Goal: Download file/media

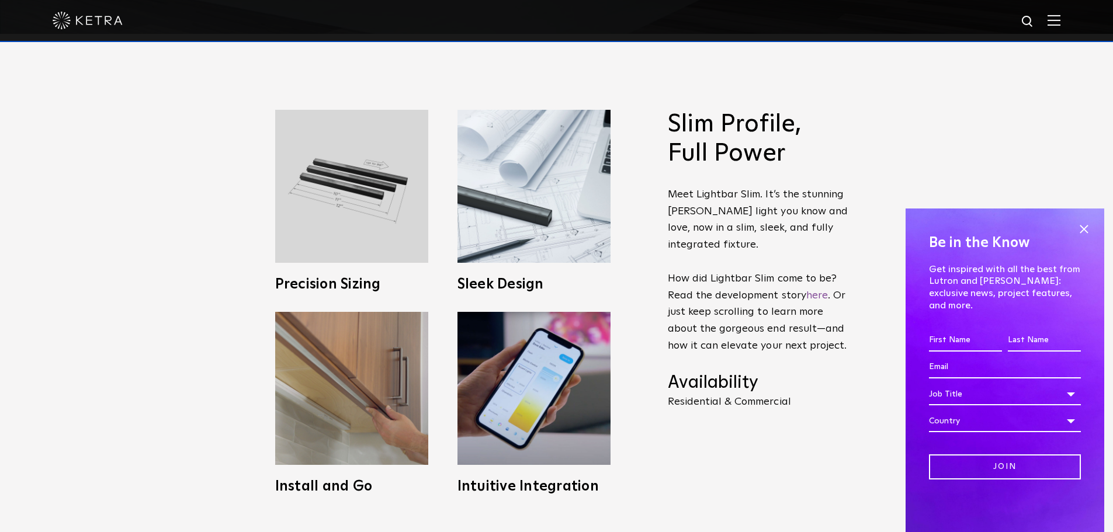
scroll to position [526, 0]
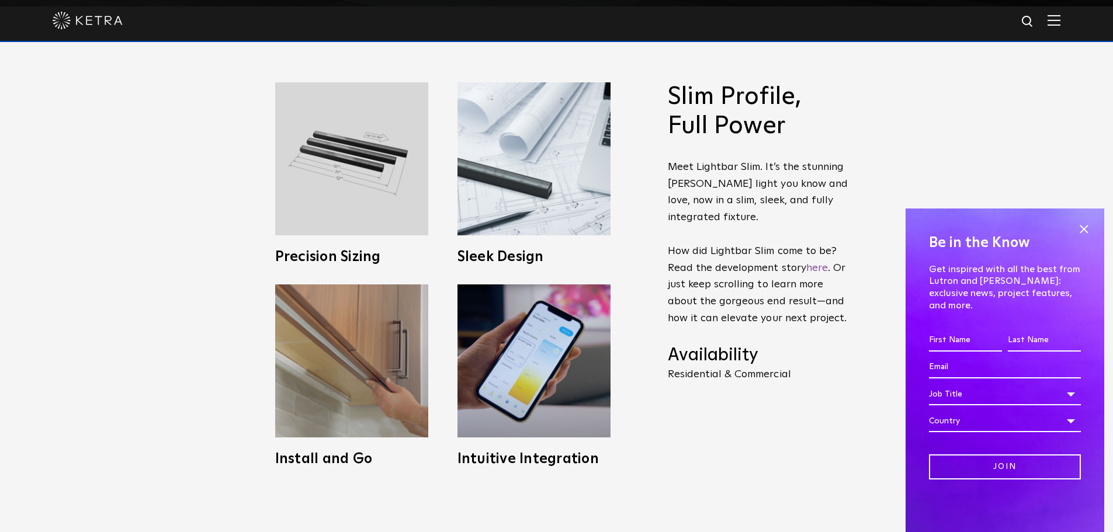
drag, startPoint x: 1083, startPoint y: 240, endPoint x: 1071, endPoint y: 241, distance: 11.7
click at [1083, 238] on span at bounding box center [1084, 229] width 18 height 18
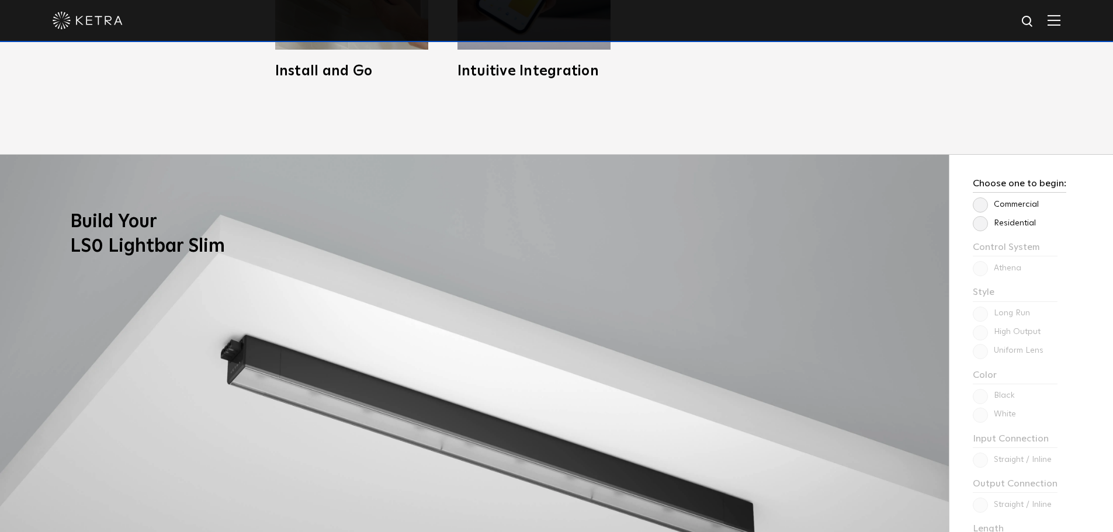
scroll to position [935, 0]
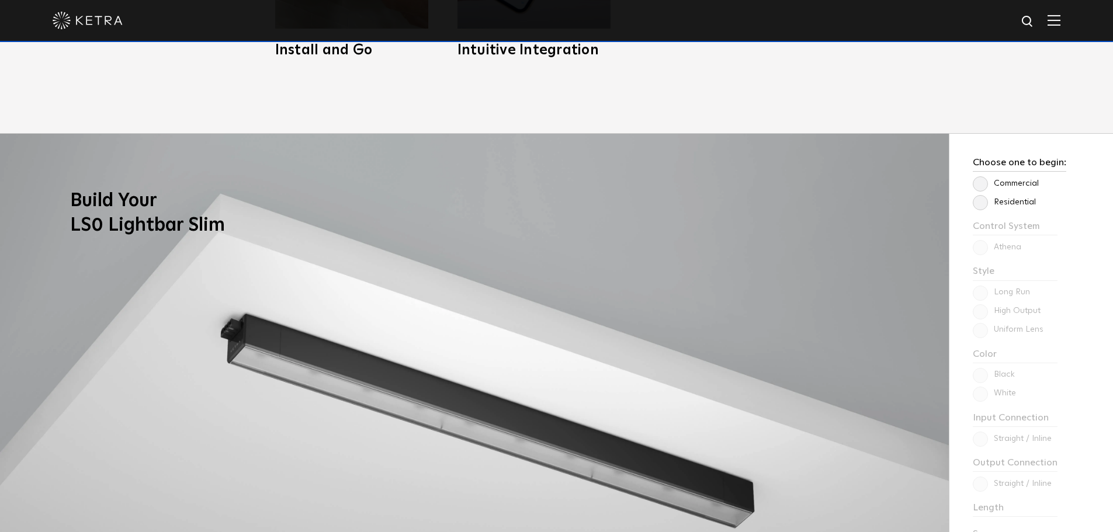
click at [974, 203] on label "Residential" at bounding box center [1004, 202] width 63 height 10
click at [0, 0] on input "Residential" at bounding box center [0, 0] width 0 height 0
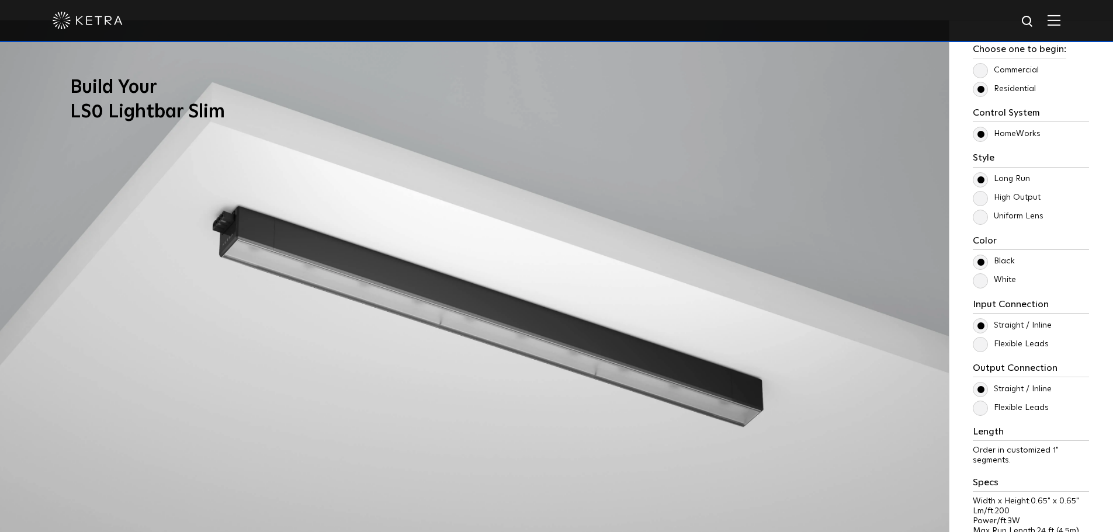
scroll to position [1052, 0]
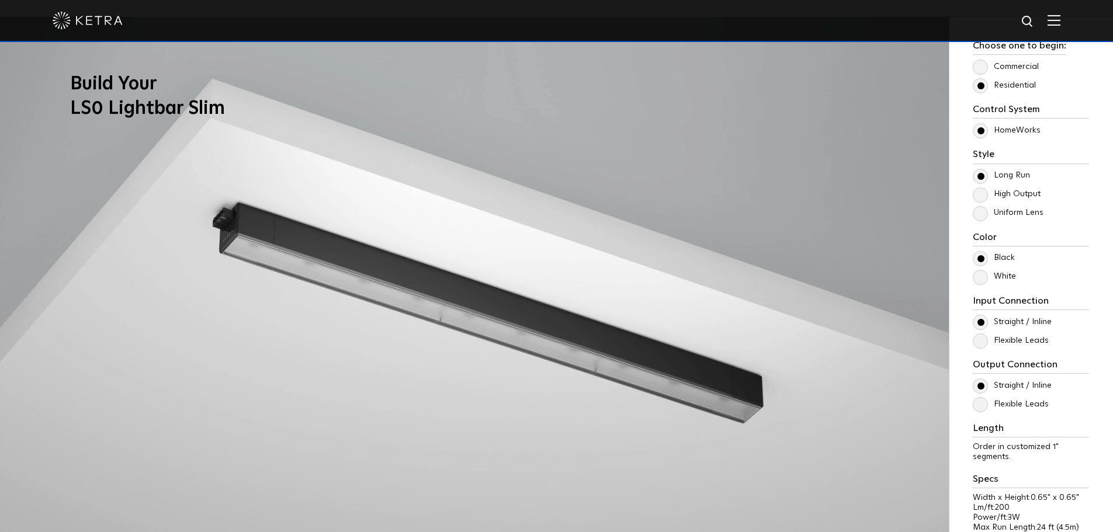
click at [980, 198] on label "High Output" at bounding box center [1007, 194] width 68 height 10
click at [0, 0] on input "High Output" at bounding box center [0, 0] width 0 height 0
click at [982, 218] on label "Uniform Lens" at bounding box center [1008, 213] width 71 height 10
click at [0, 0] on input "Uniform Lens" at bounding box center [0, 0] width 0 height 0
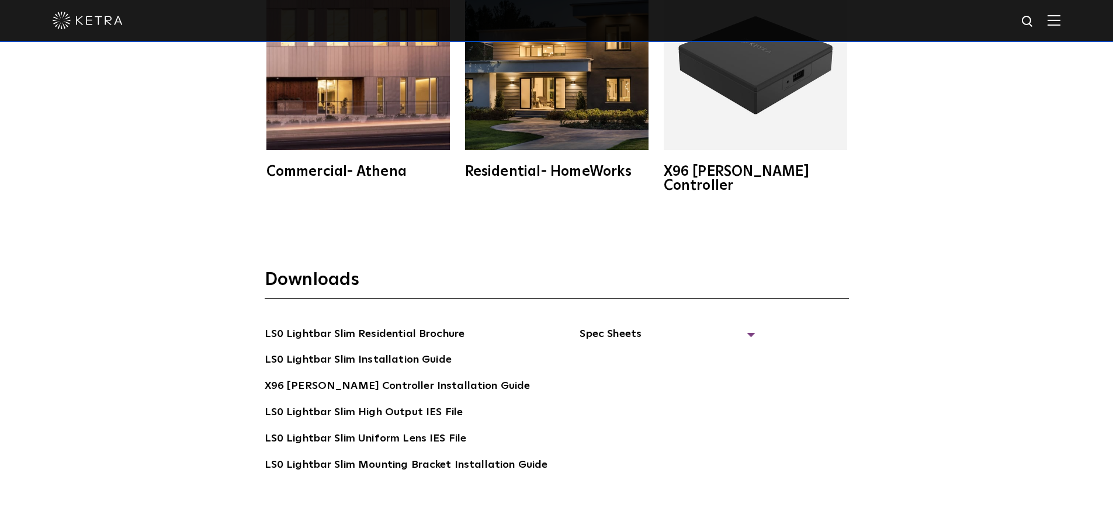
scroll to position [2220, 0]
click at [397, 430] on link "LS0 Lightbar Slim Uniform Lens IES File" at bounding box center [366, 439] width 202 height 19
drag, startPoint x: 752, startPoint y: 384, endPoint x: 746, endPoint y: 383, distance: 6.5
click at [752, 384] on div "LS0 Lightbar Slim Residential Brochure LS0 Lightbar Slim Installation Guide X96…" at bounding box center [557, 416] width 584 height 182
click at [410, 325] on link "LS0 Lightbar Slim Residential Brochure" at bounding box center [365, 334] width 200 height 19
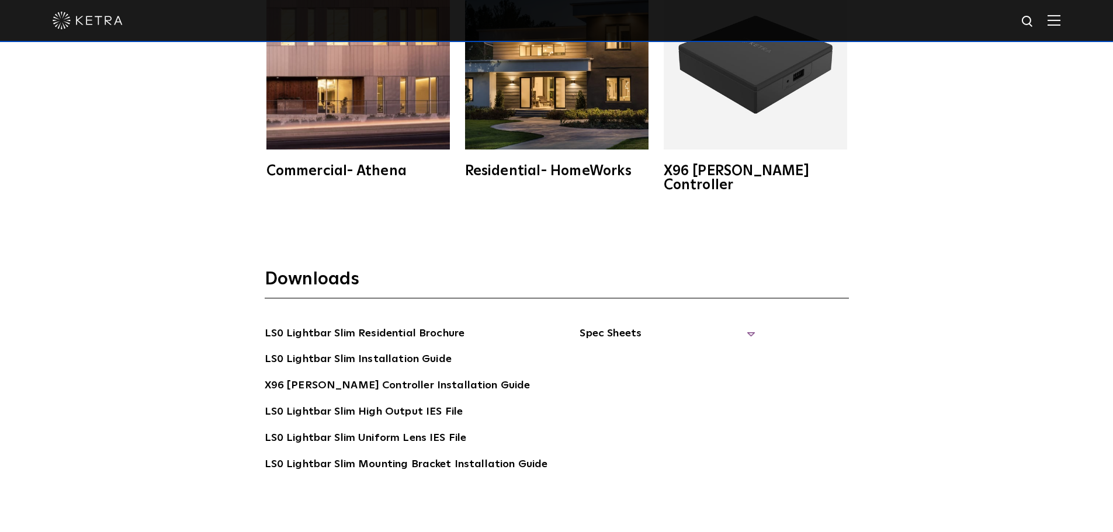
click at [608, 325] on span "Spec Sheets" at bounding box center [667, 338] width 175 height 26
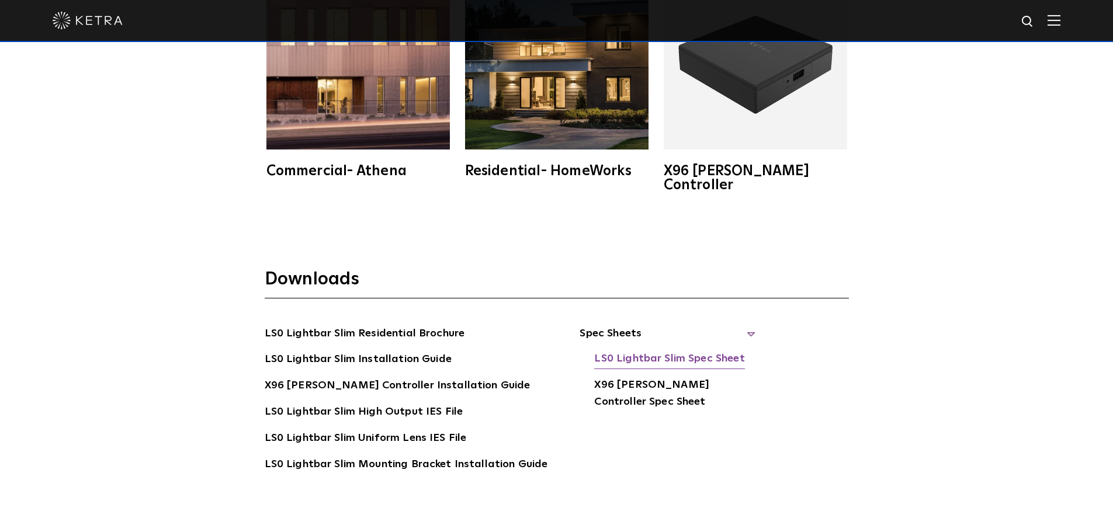
click at [631, 351] on link "LS0 Lightbar Slim Spec Sheet" at bounding box center [669, 360] width 150 height 19
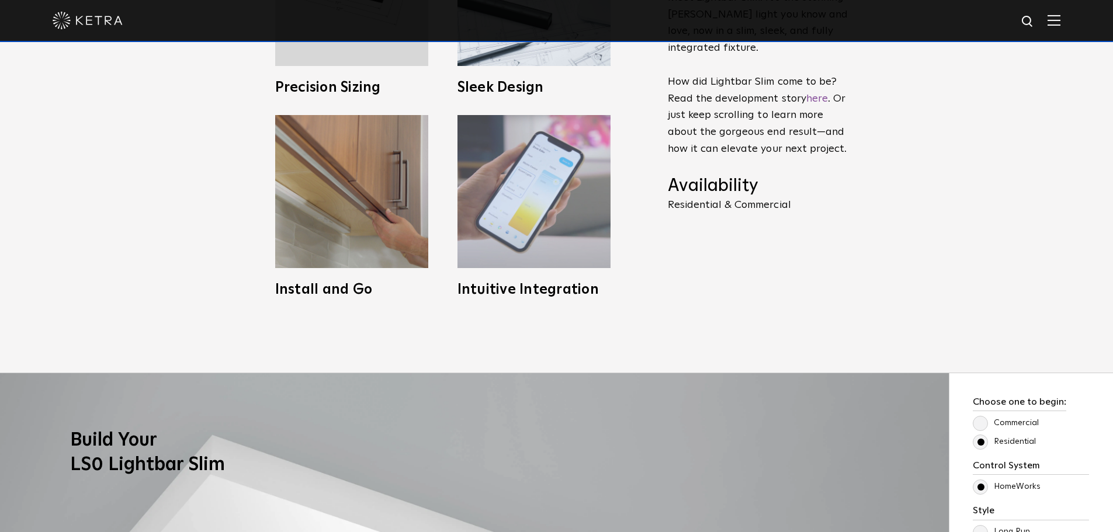
scroll to position [701, 0]
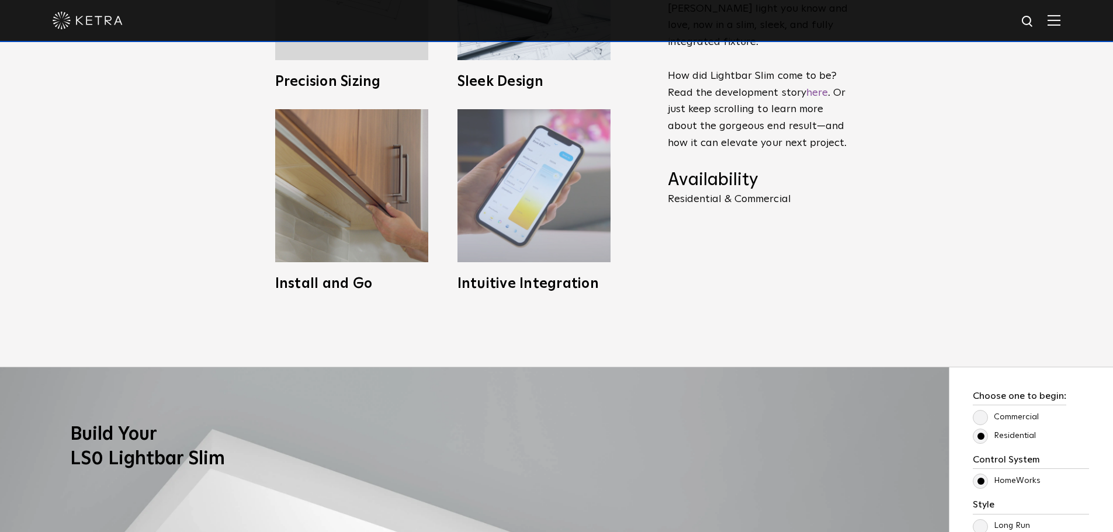
click at [516, 217] on img at bounding box center [533, 185] width 153 height 153
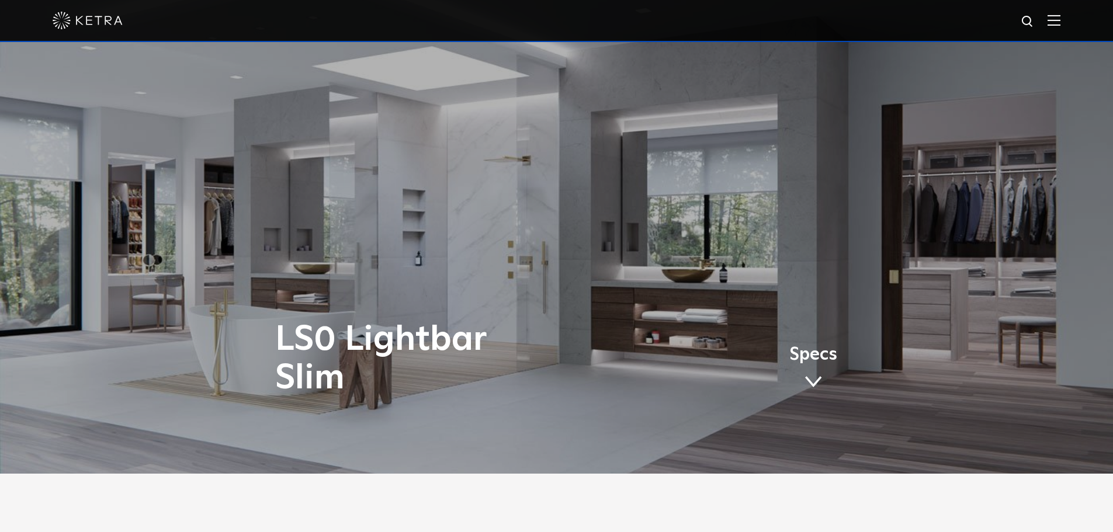
scroll to position [0, 0]
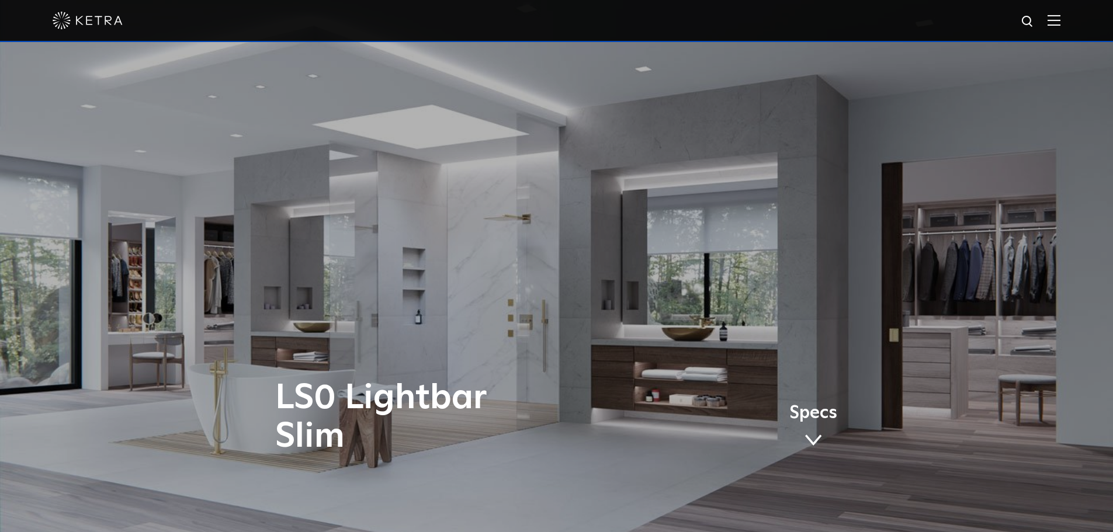
drag, startPoint x: 510, startPoint y: 274, endPoint x: 501, endPoint y: 274, distance: 8.8
